Goal: Information Seeking & Learning: Learn about a topic

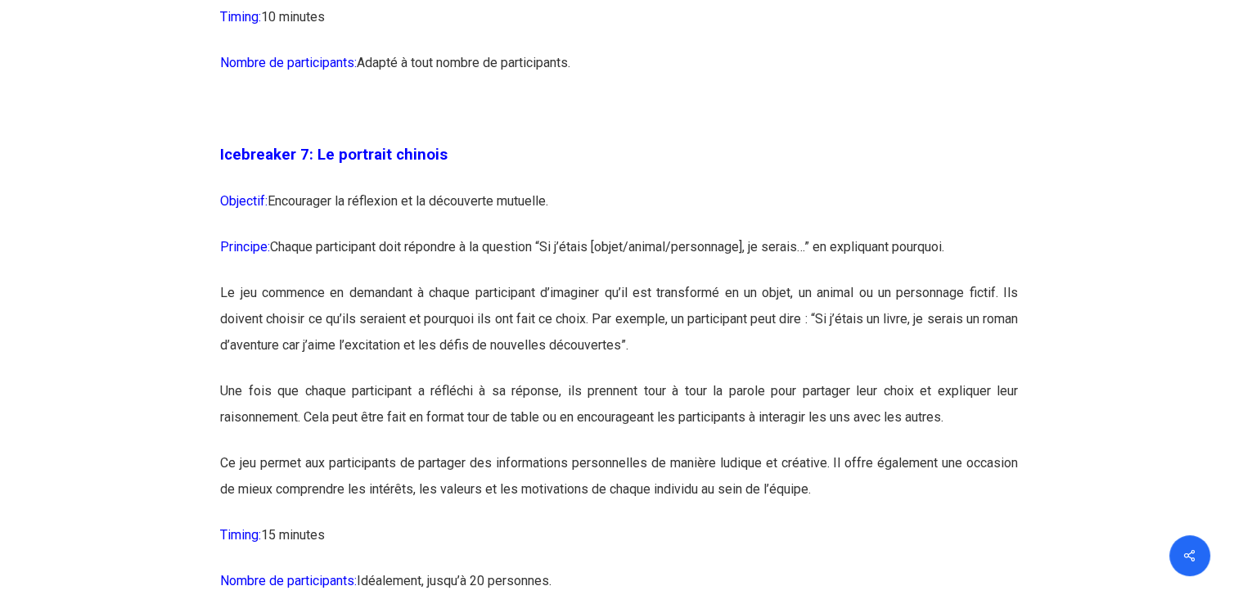
scroll to position [4083, 0]
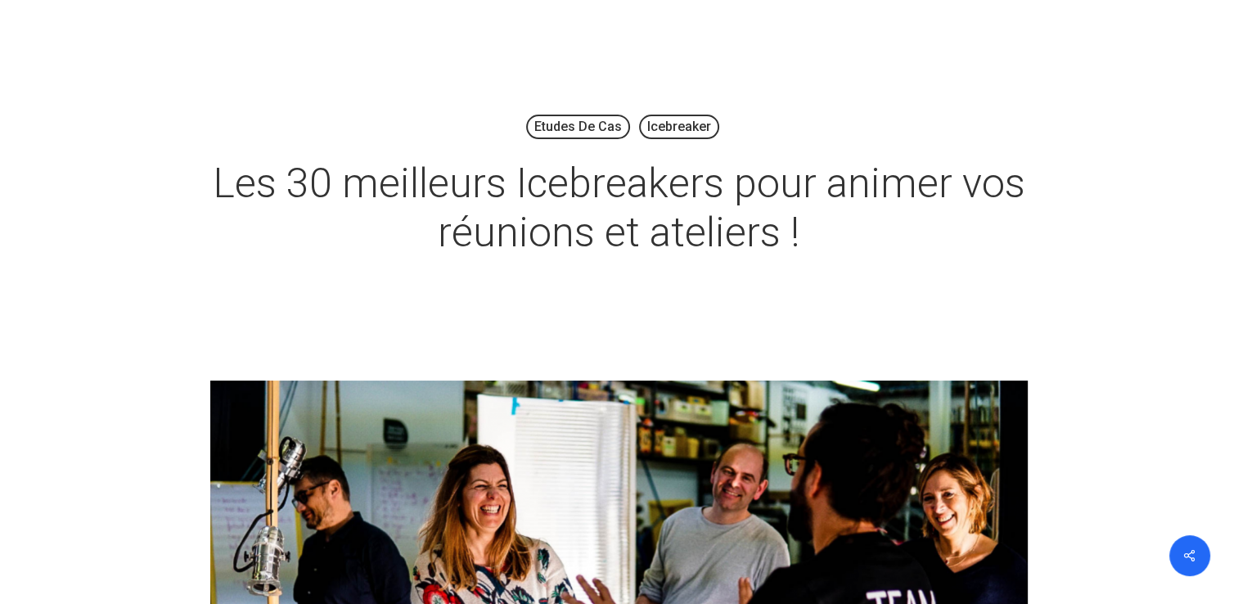
scroll to position [62, 0]
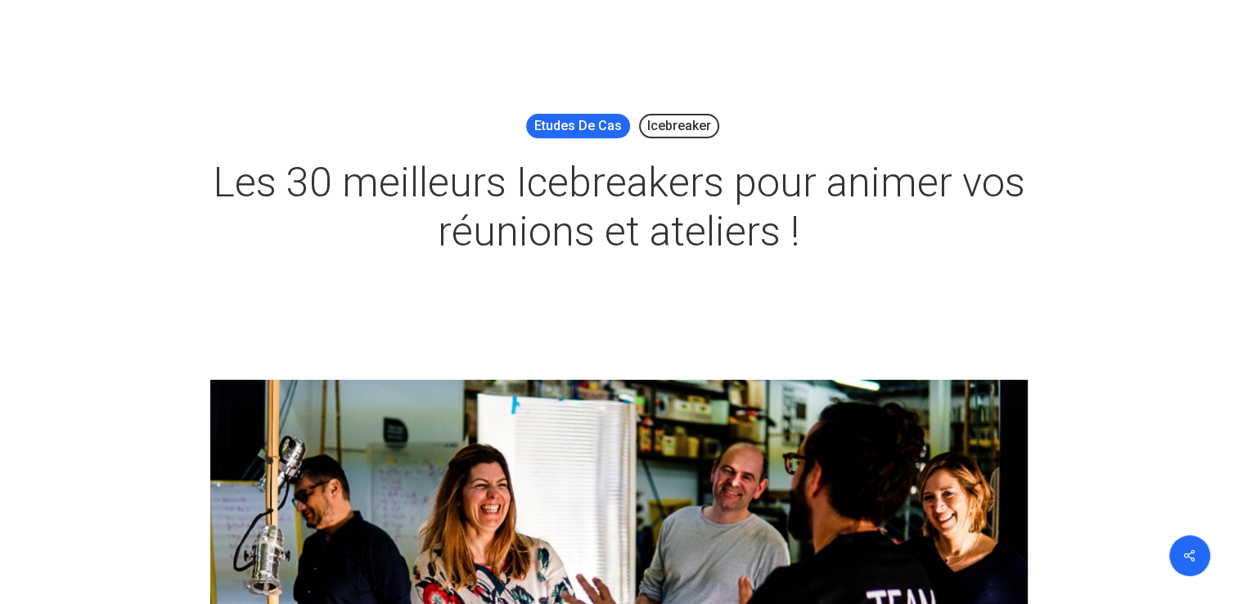
click at [576, 128] on link "Etudes de cas" at bounding box center [578, 126] width 104 height 25
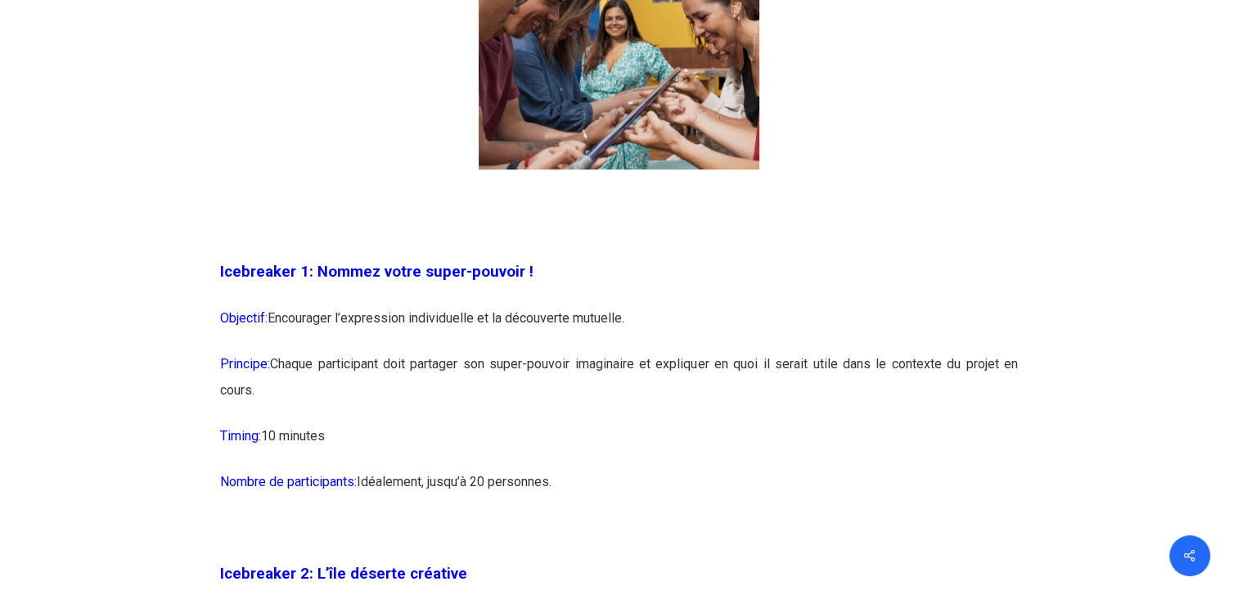
scroll to position [1257, 0]
